Goal: Transaction & Acquisition: Purchase product/service

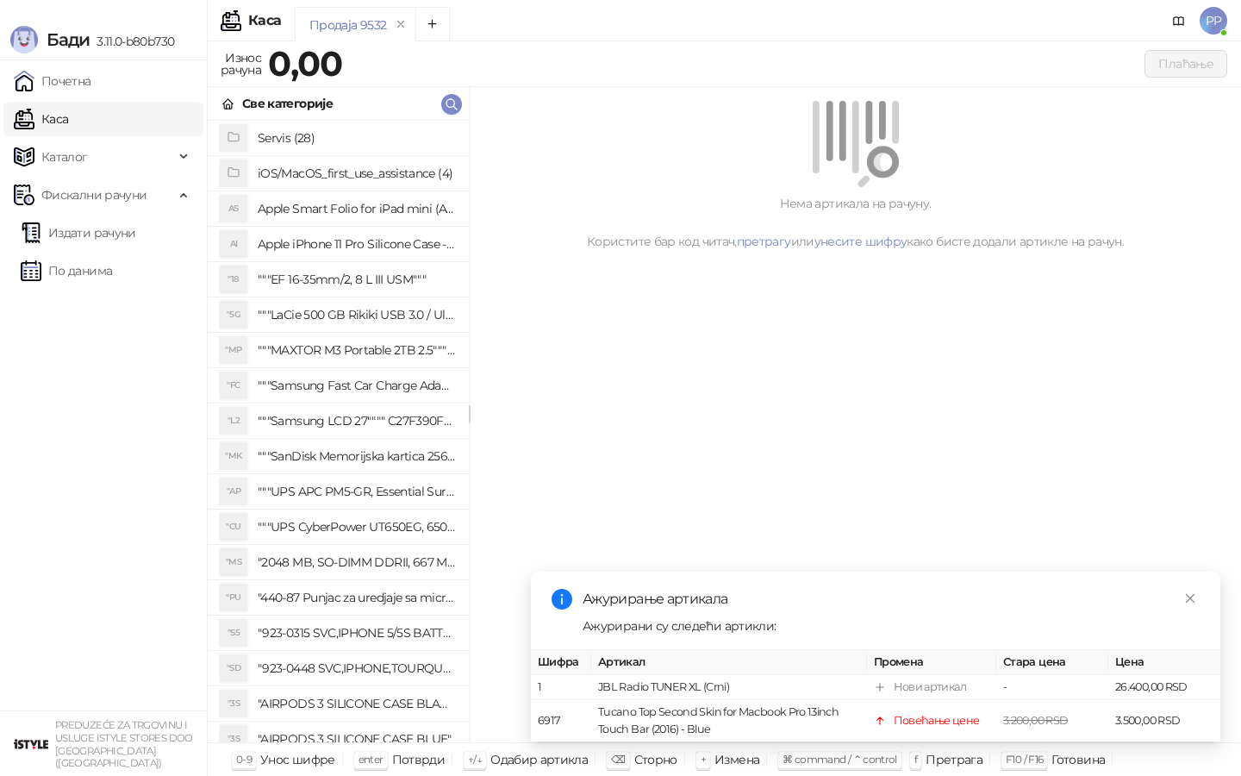
click at [462, 98] on div "Све категорије" at bounding box center [338, 104] width 261 height 34
click at [450, 99] on icon "button" at bounding box center [452, 104] width 14 height 14
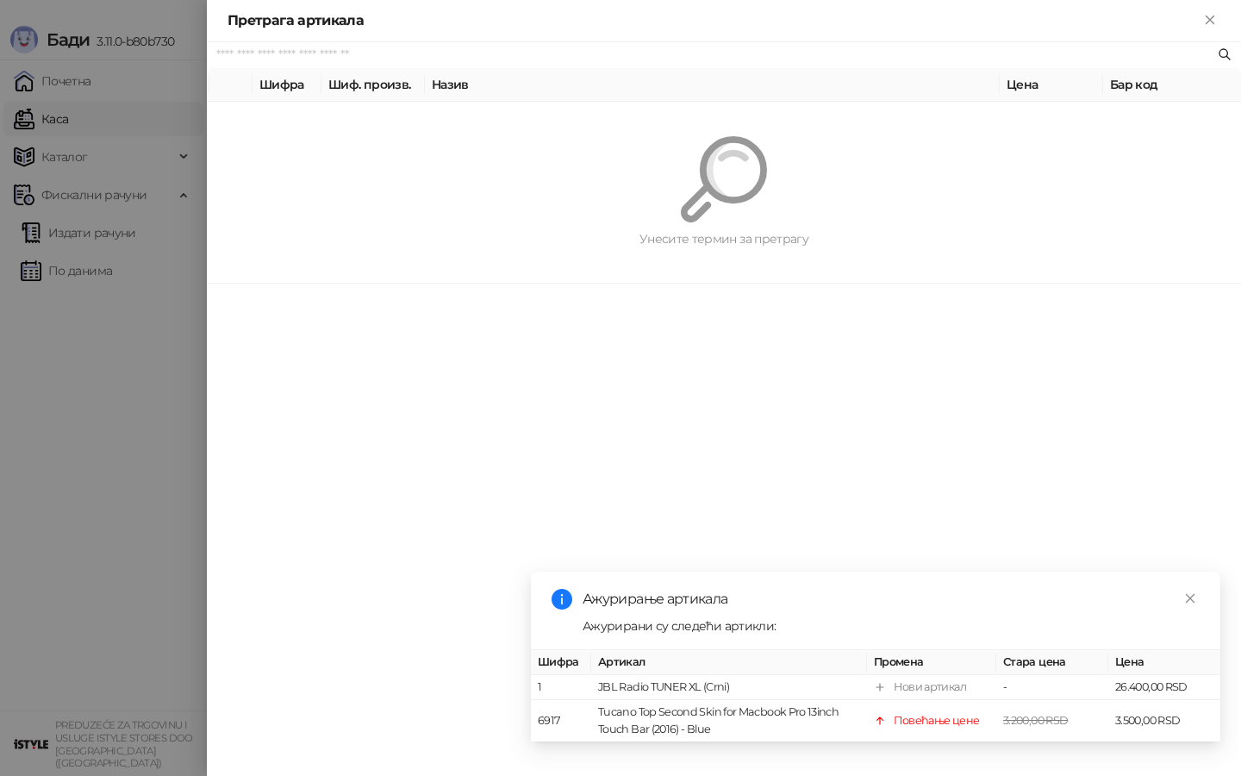
paste input "*********"
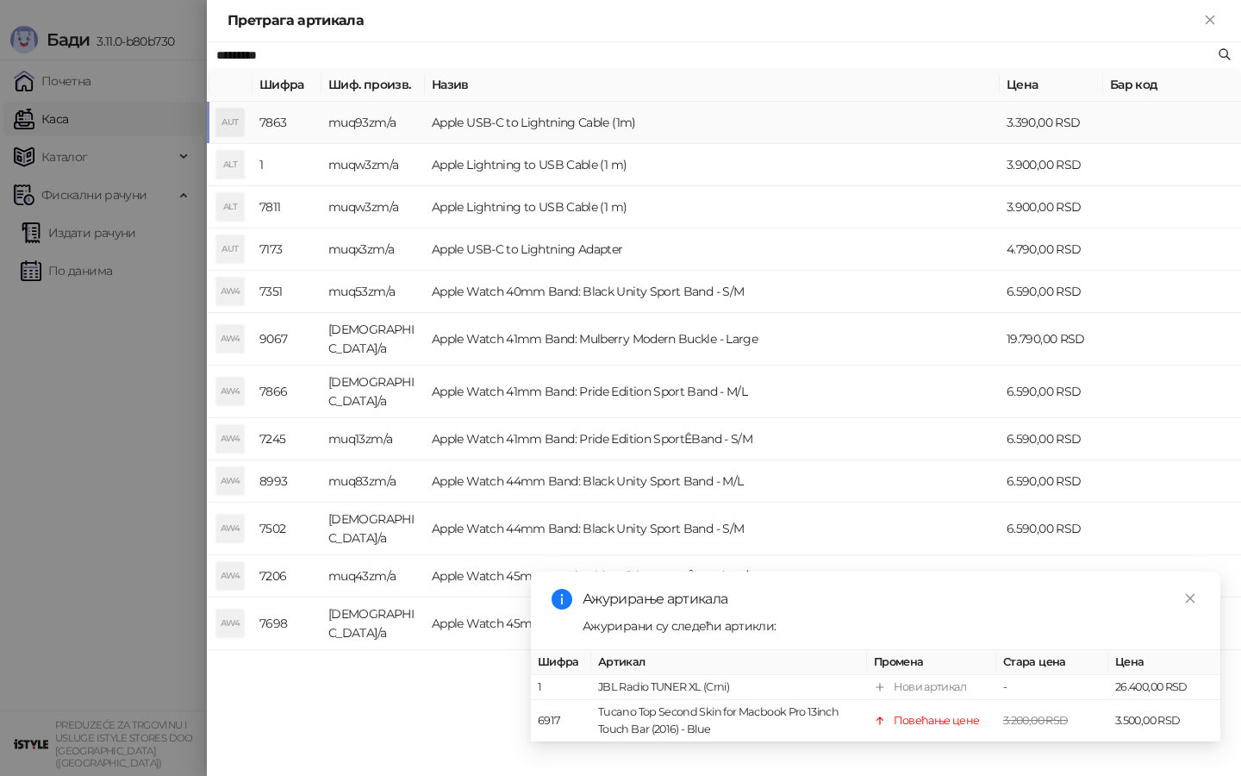
click at [490, 126] on td "Apple USB-C to Lightning Cable (1m)" at bounding box center [712, 123] width 575 height 42
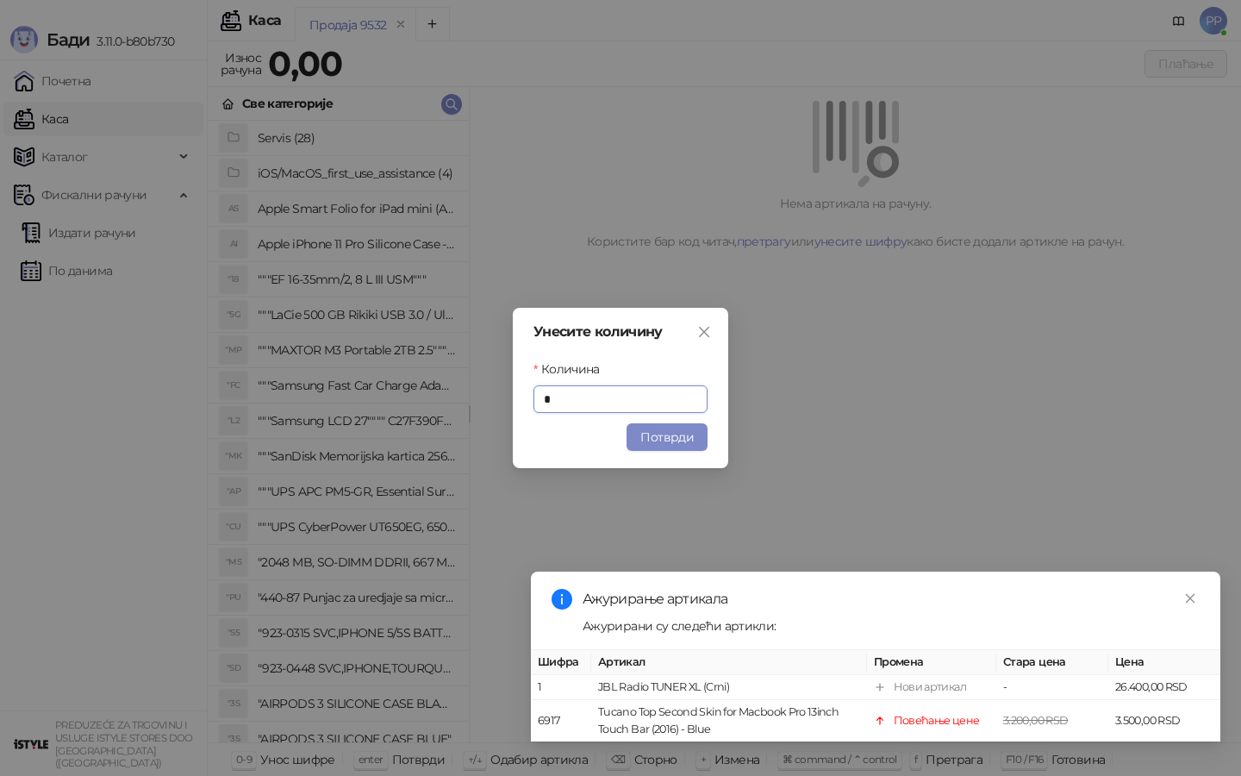
click at [664, 434] on button "Потврди" at bounding box center [667, 437] width 81 height 28
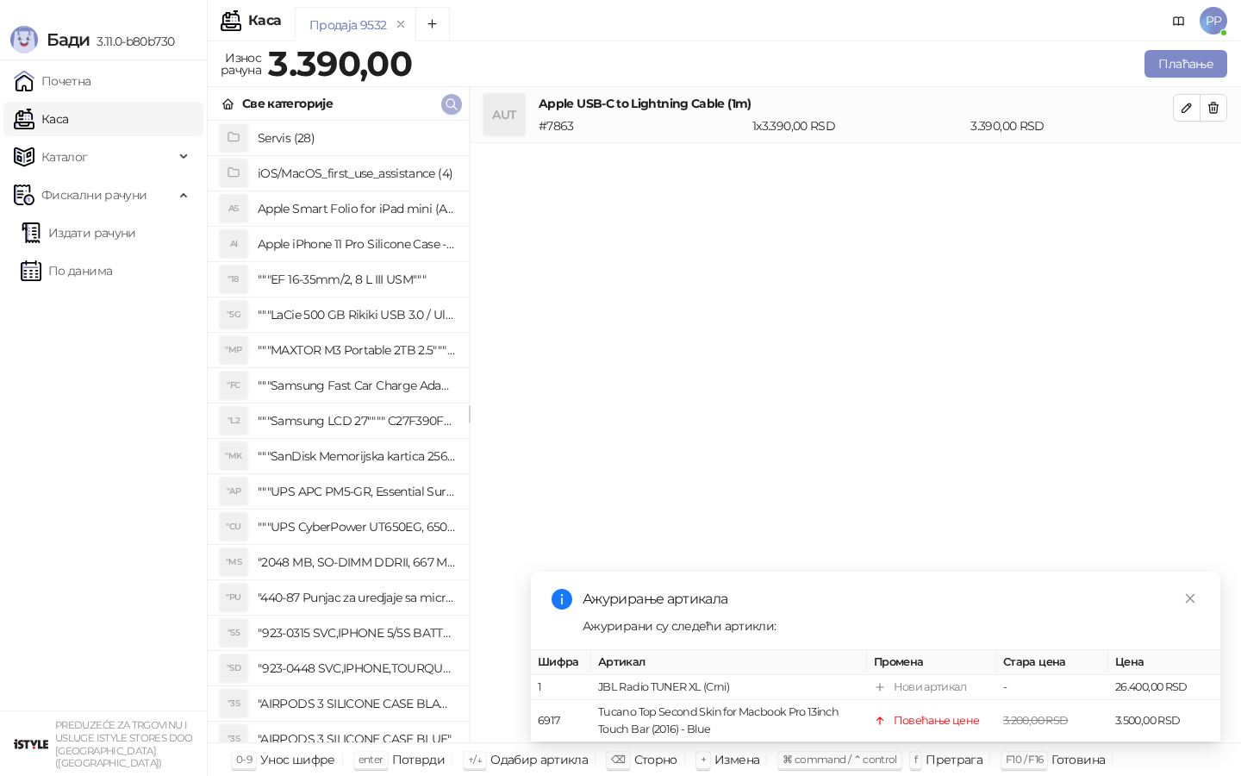
click at [449, 104] on icon "button" at bounding box center [452, 104] width 14 height 14
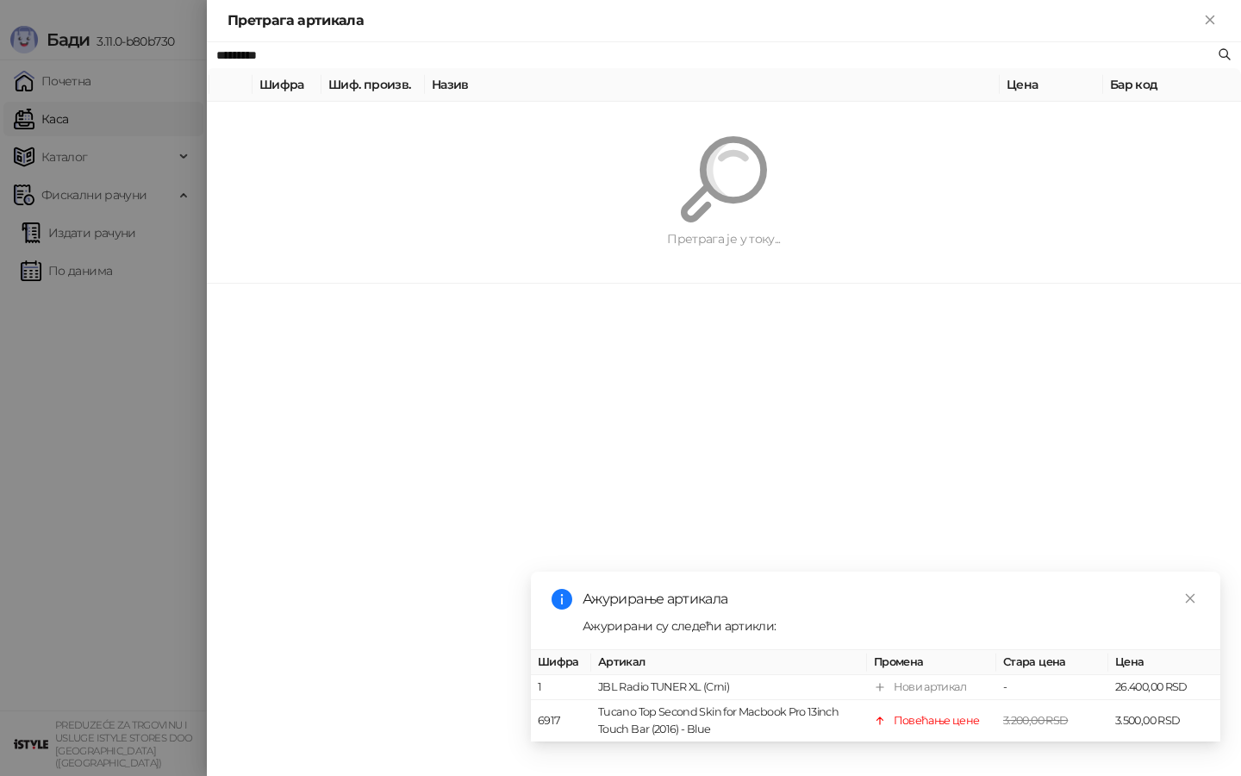
paste input "text"
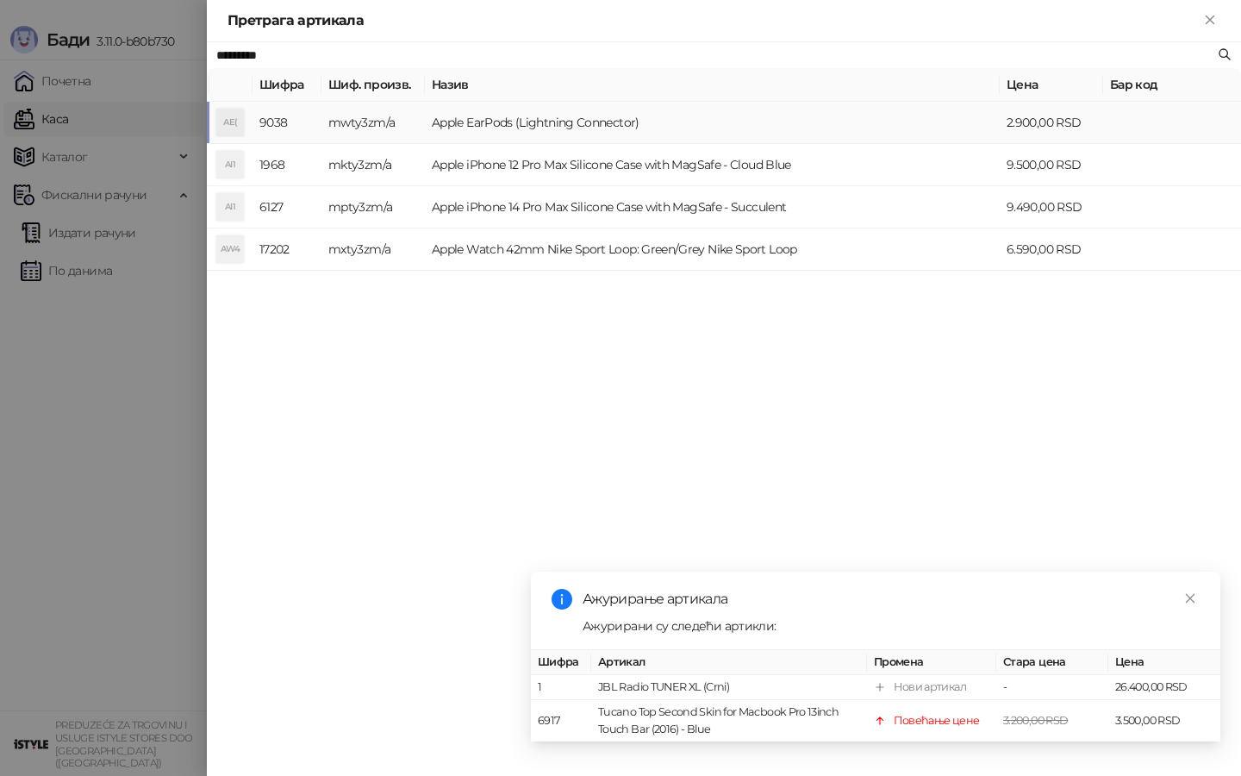
type input "*********"
click at [522, 128] on td "Apple EarPods (Lightning Connector)" at bounding box center [712, 123] width 575 height 42
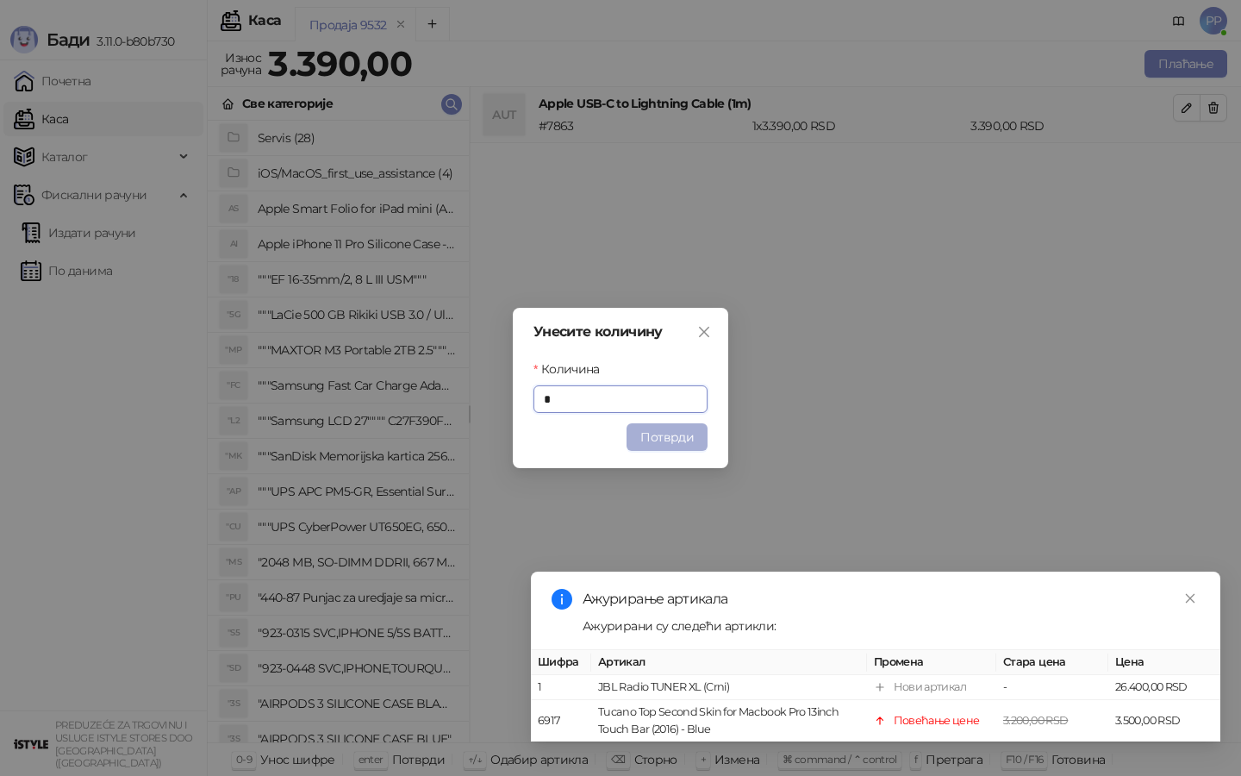
click at [653, 443] on button "Потврди" at bounding box center [667, 437] width 81 height 28
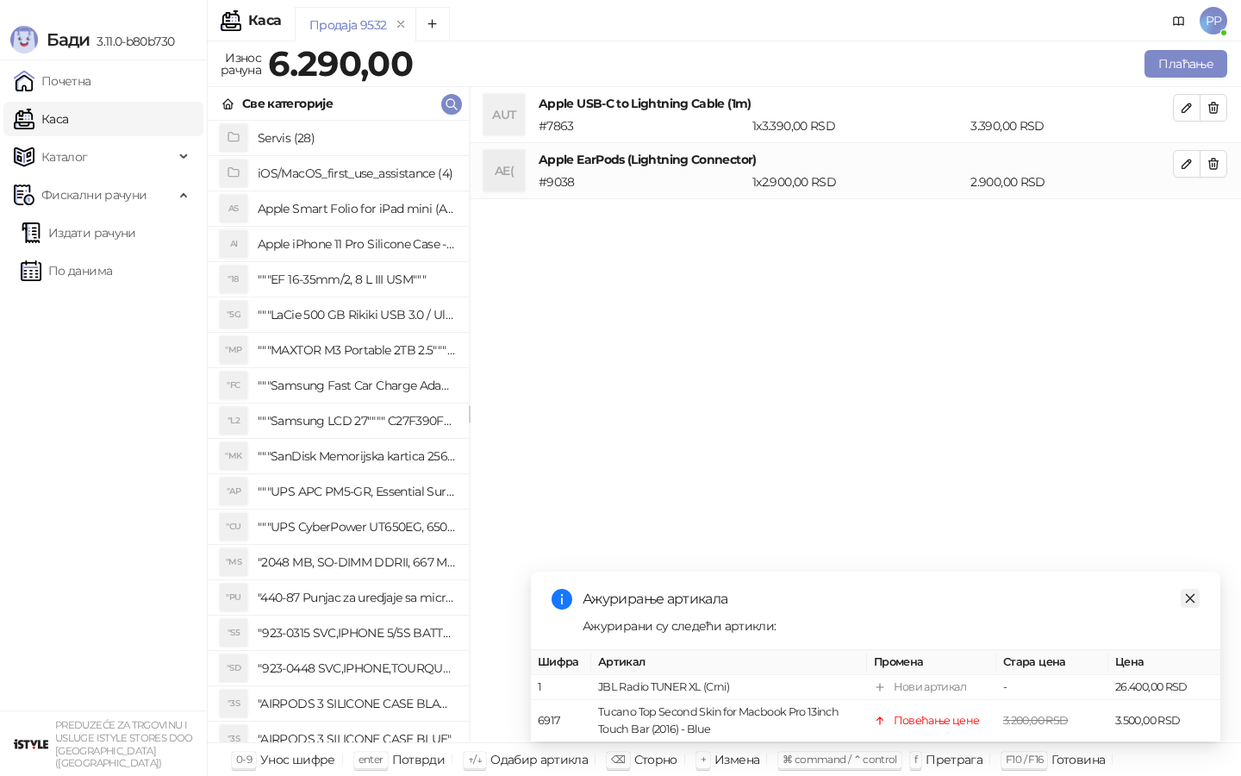
click at [1192, 605] on link "Close" at bounding box center [1190, 598] width 19 height 19
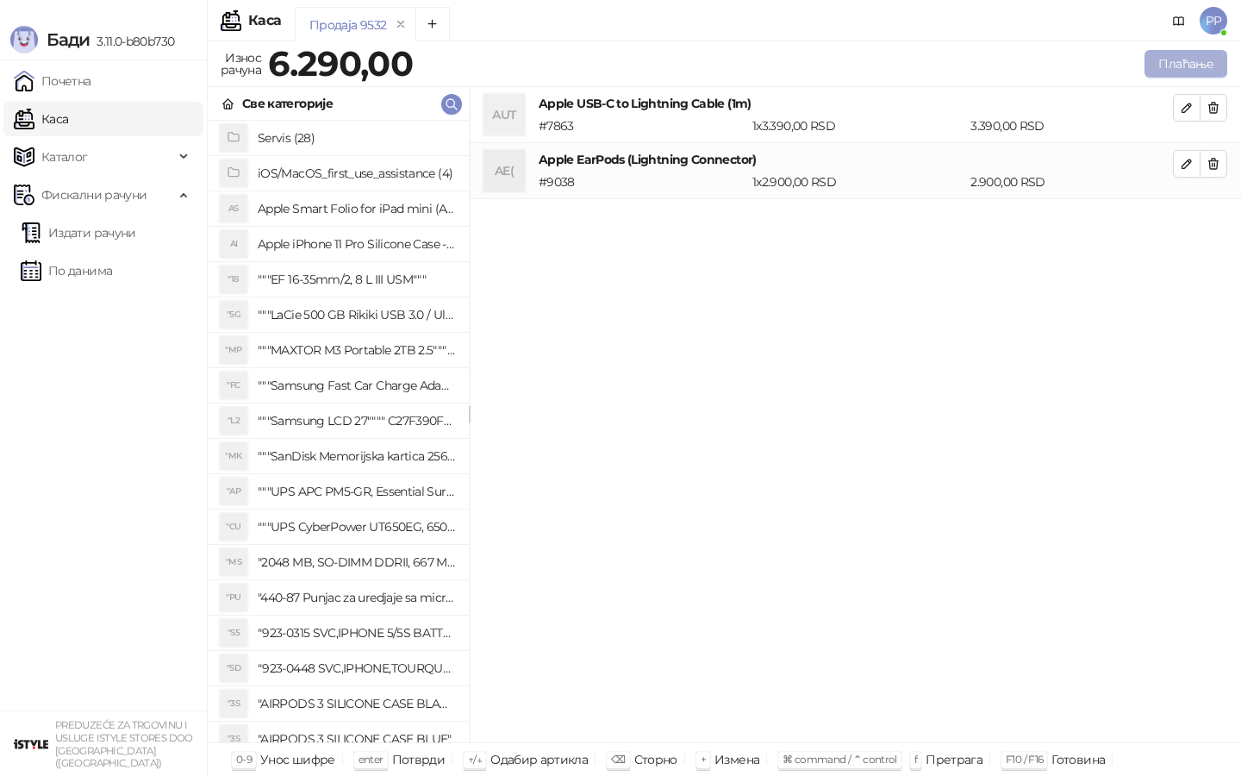
click at [1172, 77] on div "Плаћање" at bounding box center [823, 64] width 815 height 34
click at [1167, 61] on button "Плаћање" at bounding box center [1186, 64] width 83 height 28
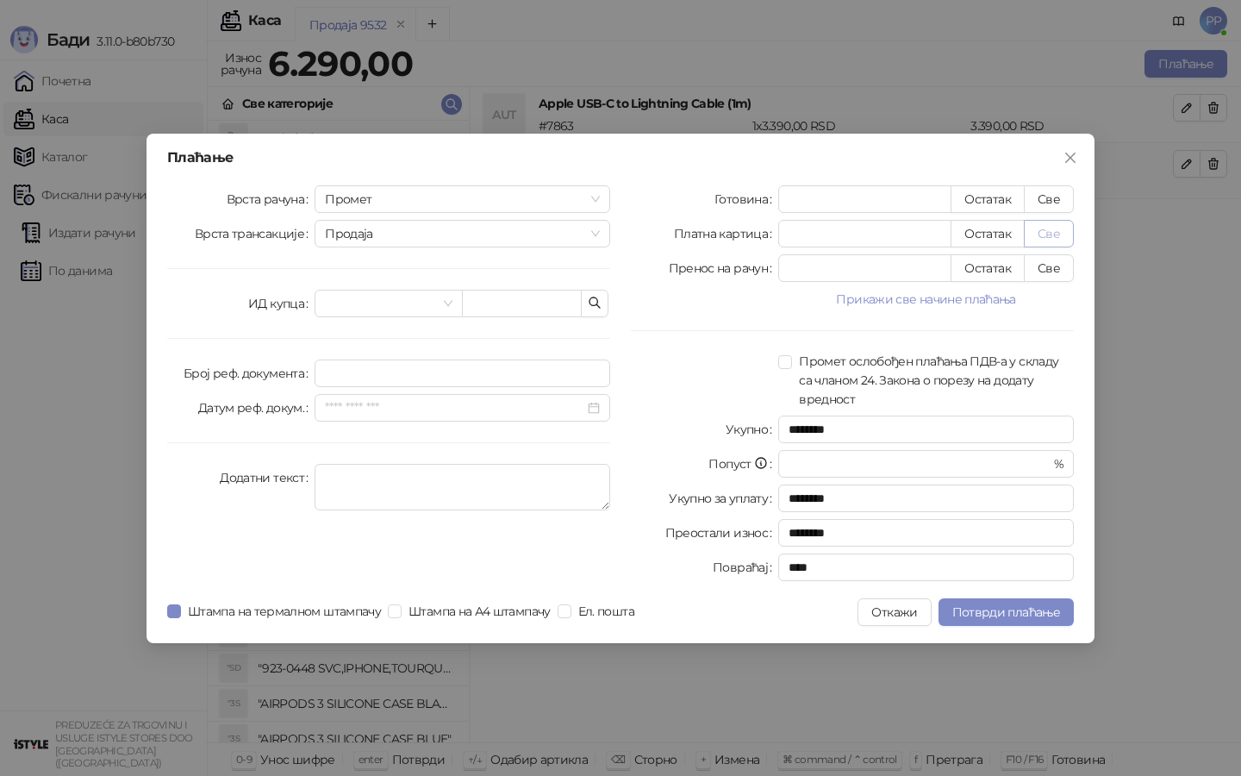
click at [1056, 235] on button "Све" at bounding box center [1049, 234] width 50 height 28
type input "****"
click at [972, 609] on span "Потврди плаћање" at bounding box center [1007, 612] width 108 height 16
